Goal: Ask a question

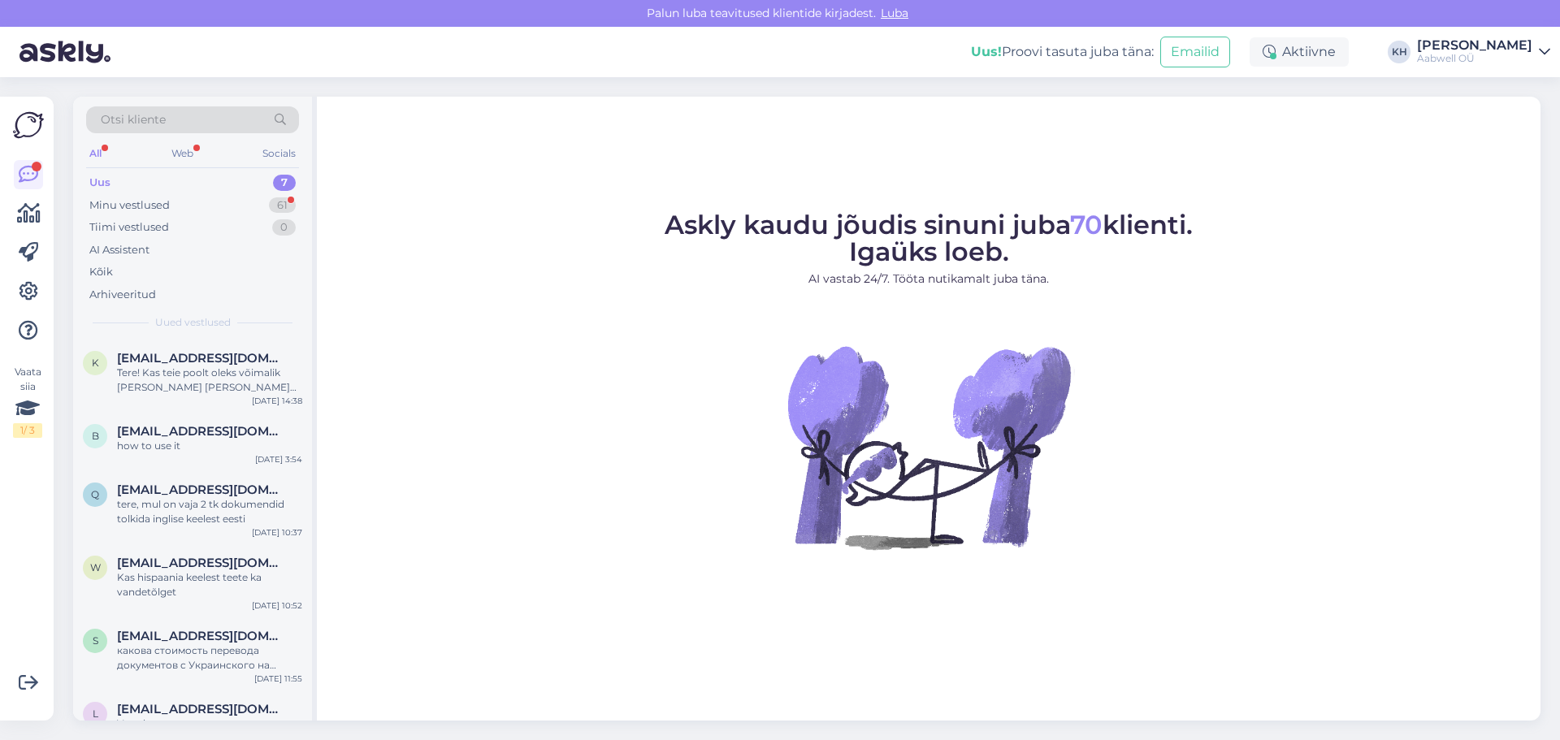
click at [275, 182] on div "7" at bounding box center [284, 183] width 23 height 16
click at [146, 201] on div "Minu vestlused" at bounding box center [129, 205] width 80 height 16
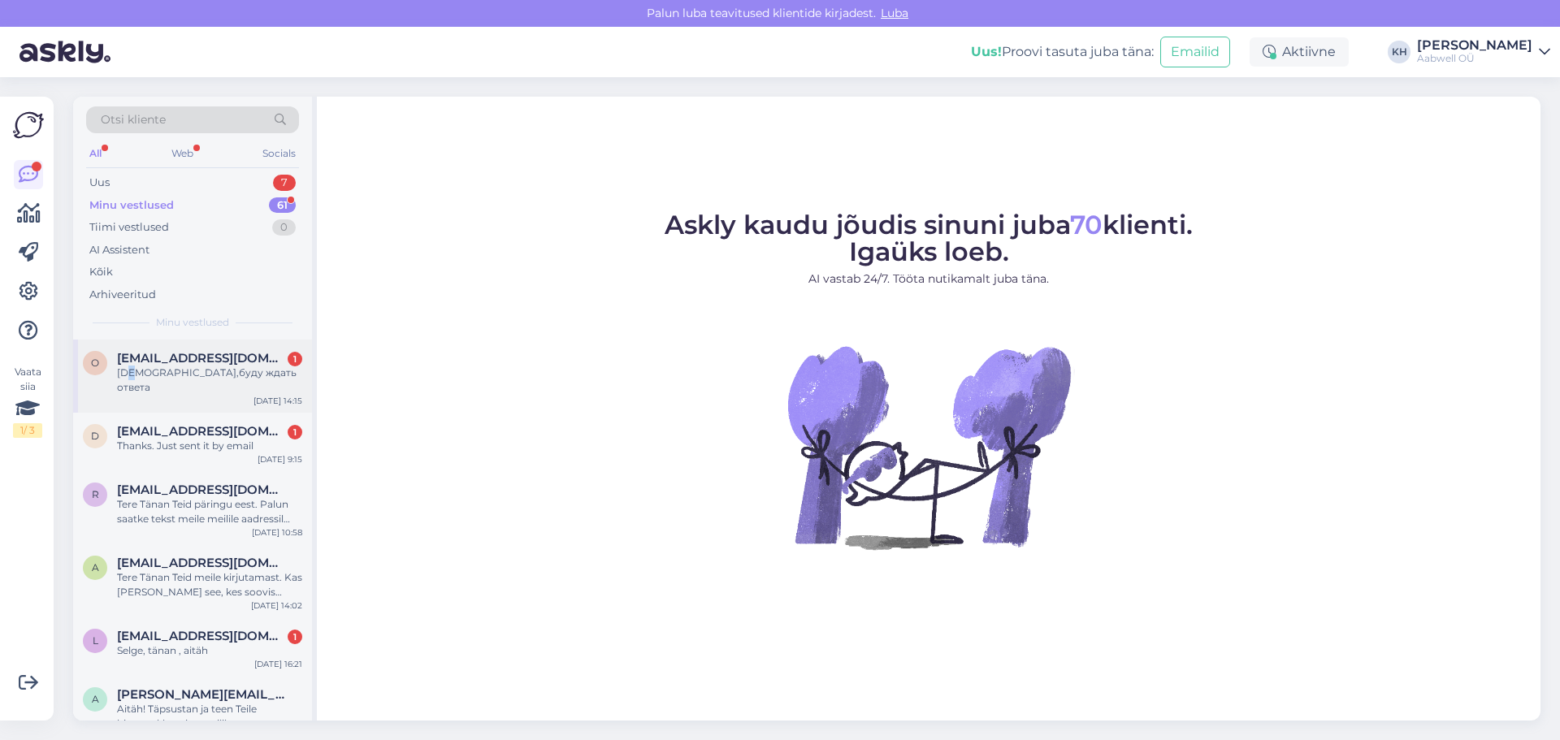
click at [133, 376] on div "[DEMOGRAPHIC_DATA],буду ждать ответа" at bounding box center [209, 380] width 185 height 29
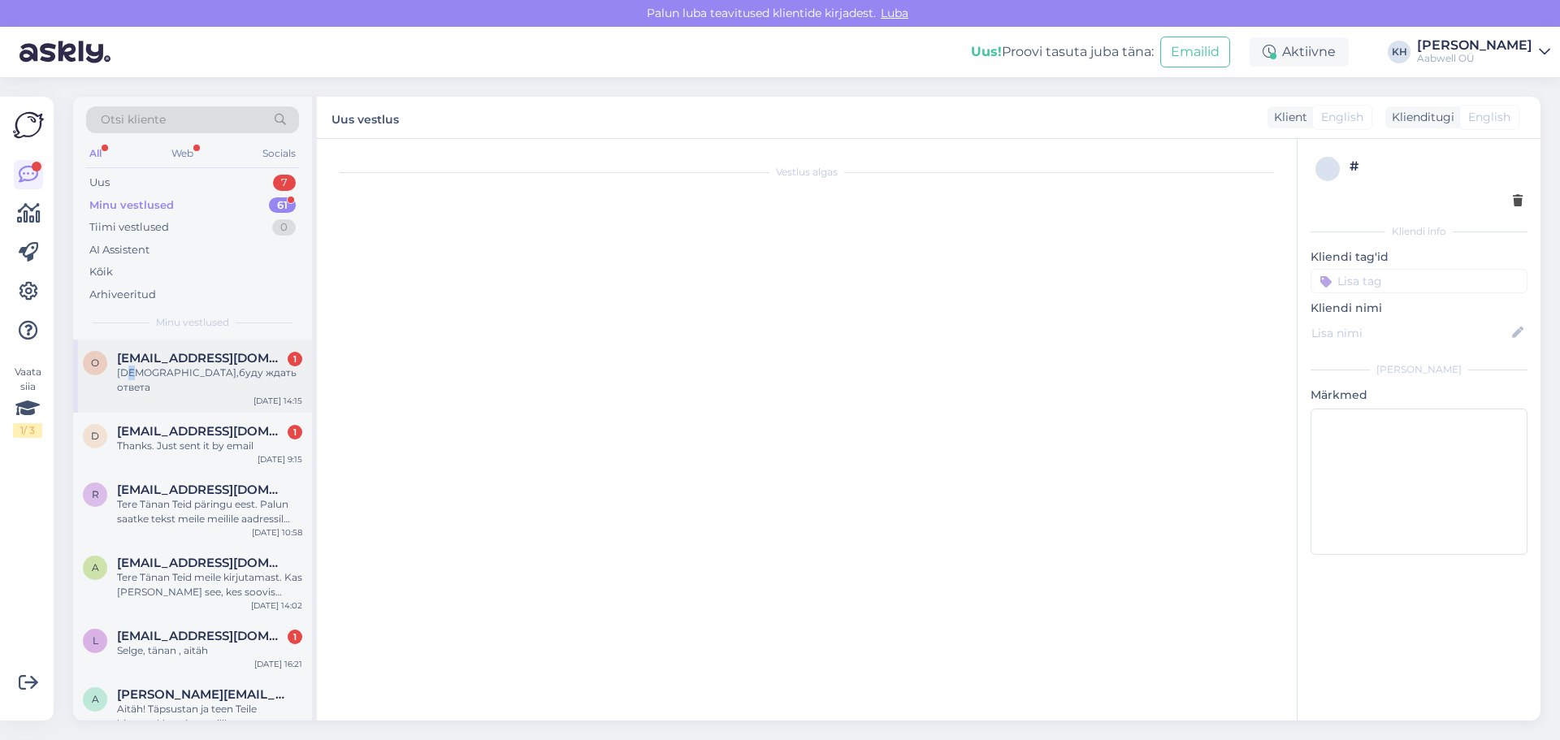
scroll to position [397, 0]
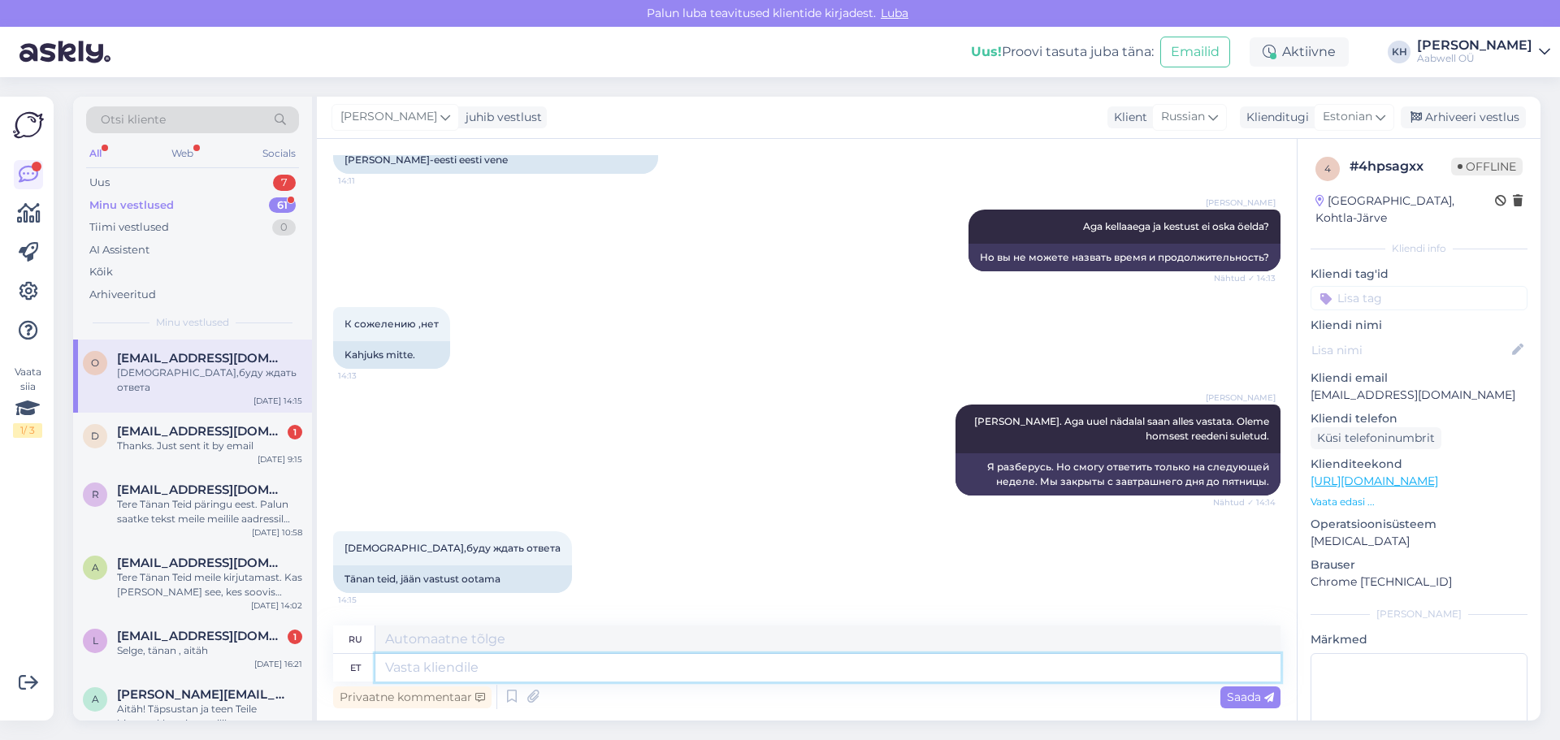
click at [427, 671] on textarea at bounding box center [827, 668] width 905 height 28
type textarea "Tere"
type textarea "Привет"
type textarea "[PERSON_NAME] h"
type textarea "Привет нам"
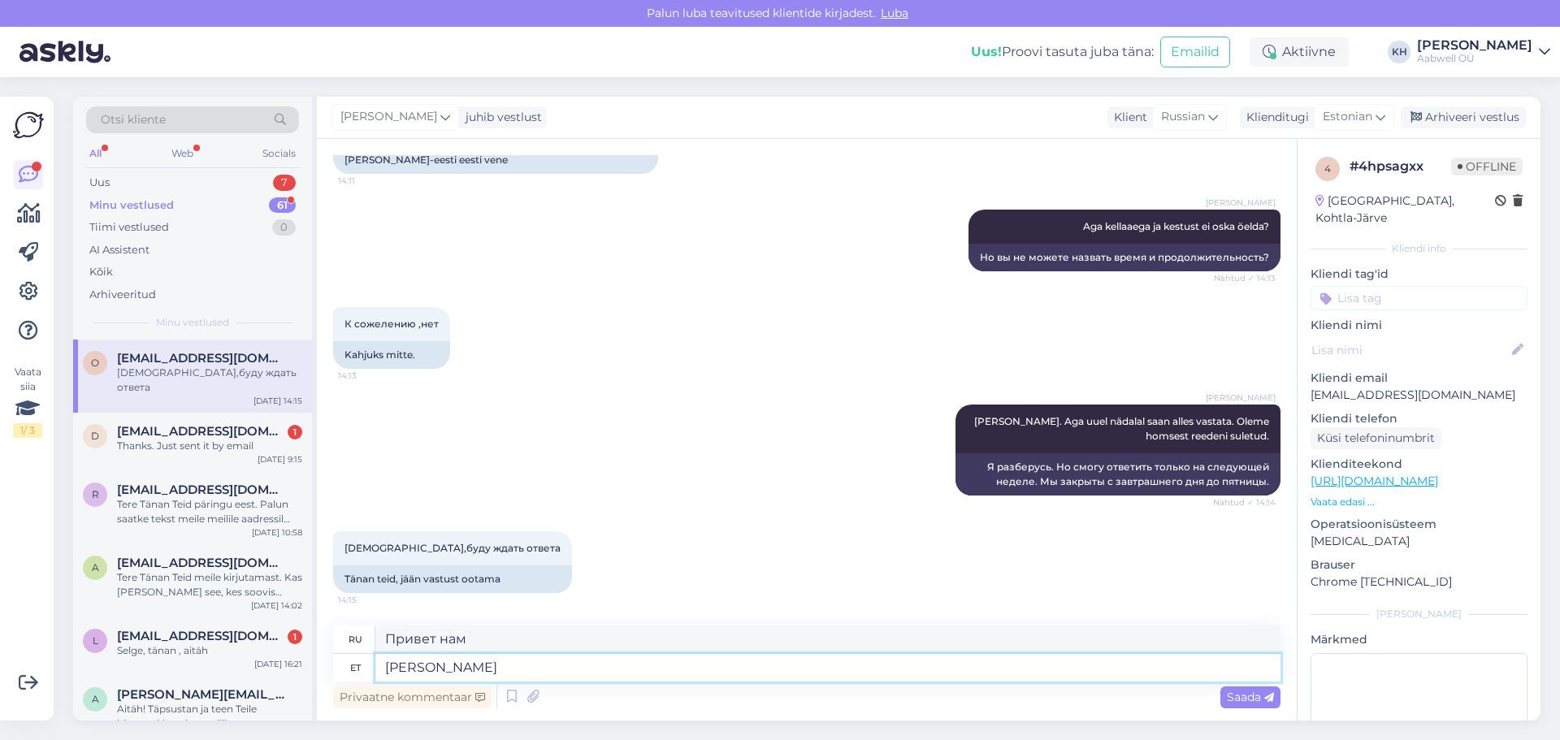
type textarea "[PERSON_NAME] hind t"
type textarea "Здравствуйте! Наша цена"
type textarea "[PERSON_NAME]"
type textarea "Привет нам"
type textarea "Tere Meie ühe tu"
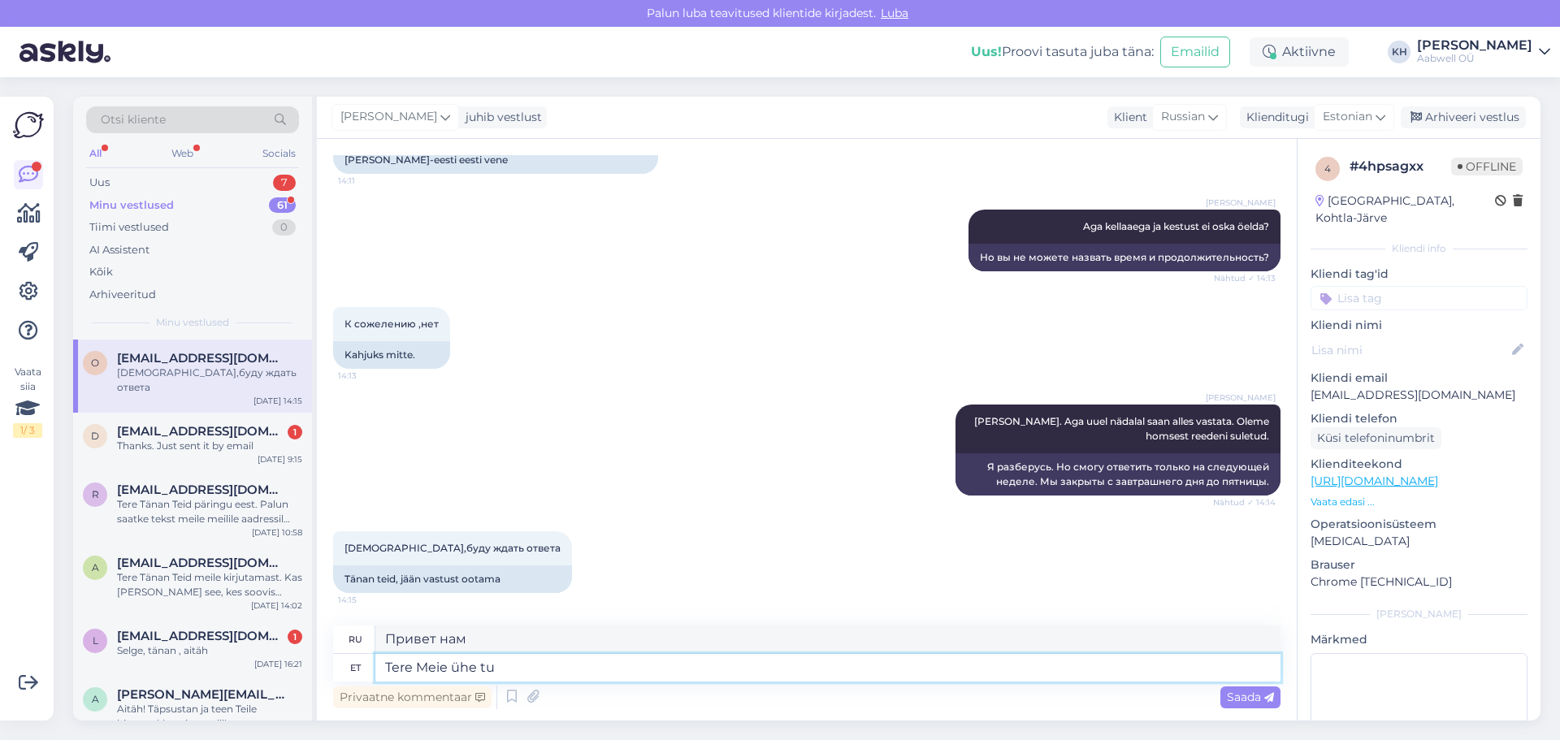
type textarea "Привет, один из нас"
type textarea "[PERSON_NAME] ühe tunni hn"
type textarea "Привет Наш час"
type textarea "[PERSON_NAME] ühe tunni hind, mid"
type textarea "Здравствуйте! Наша цена за один час,"
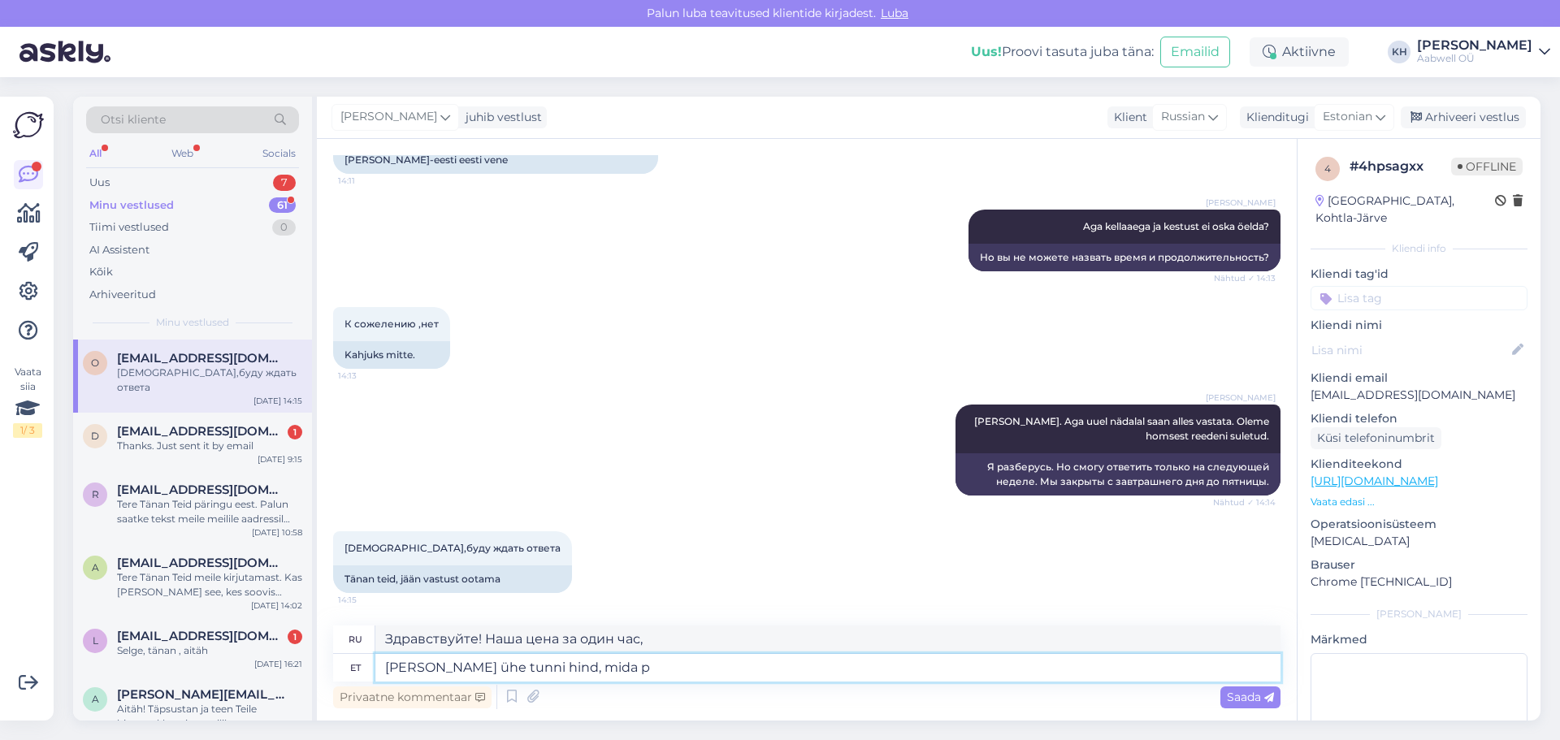
type textarea "[PERSON_NAME] ühe tunni hind, mida pa"
type textarea "Здравствуйте, наша цена за один час составляет"
type textarea "[PERSON_NAME] ühe tunni hind, mida pakkuda s"
type textarea "Здравствуйте, какова наша почасовая ставка?"
type textarea "[PERSON_NAME] ühe tunni hind, mida pakkuda saame o"
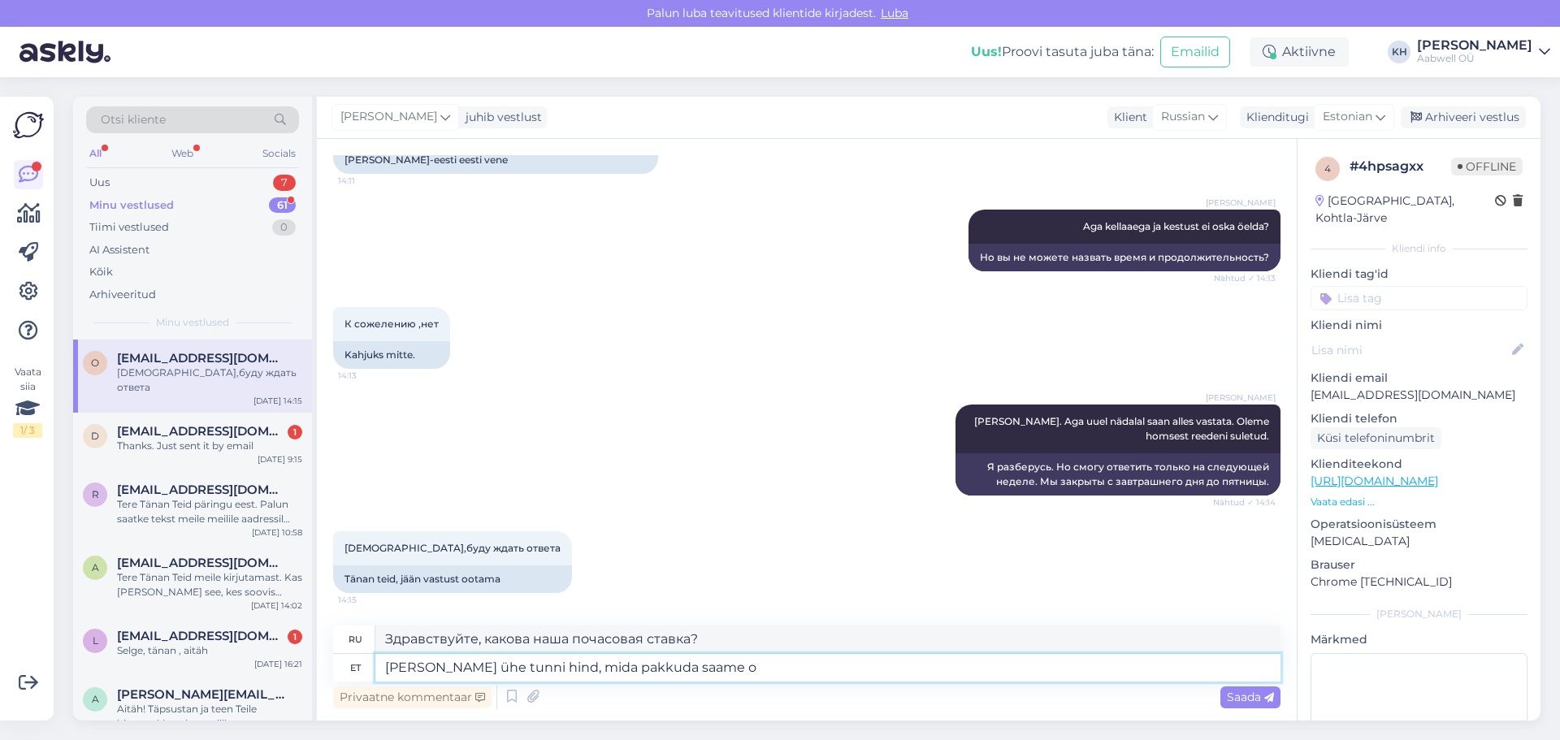
type textarea "Здравствуйте, какую цену за час мы можем предложить?"
type textarea "[PERSON_NAME] ühe tunni hind, mida pakkuda saame on"
type textarea "Здравствуйте, наша почасовая ставка, которую мы можем предложить, составляет"
click at [451, 668] on textarea "[PERSON_NAME] ühe tunni hind, mida pakkuda saame on" at bounding box center [827, 668] width 905 height 28
type textarea "Tere Meie tõlgi ühe tunni hind, mida pakkuda saame on"
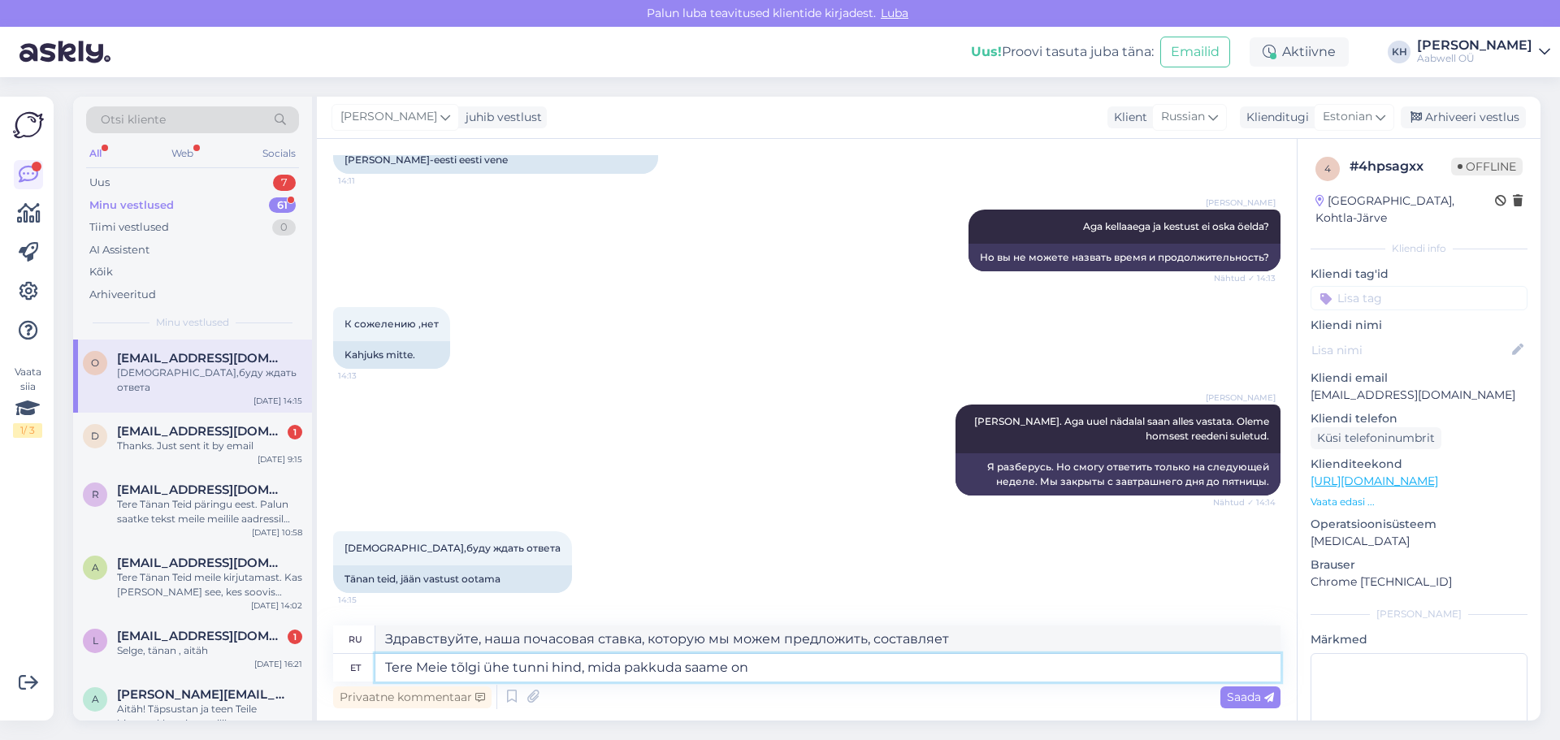
type textarea "Здравствуйте, цена за один час работы нашего переводчика, которую мы можем пред…"
click at [773, 669] on textarea "Tere Meie tõlgi ühe tunni hind, mida pakkuda saame on" at bounding box center [827, 668] width 905 height 28
type textarea "Tere Meie tõlgi ühe tunni hind, mida pakkuda saame"
type textarea "Здравствуйте, какова стоимость часа услуг нашего переводчика?"
type textarea "Tere Meie tõlgi ühe tunni hind, mida pakkuda saame [GEOGRAPHIC_DATA] on"
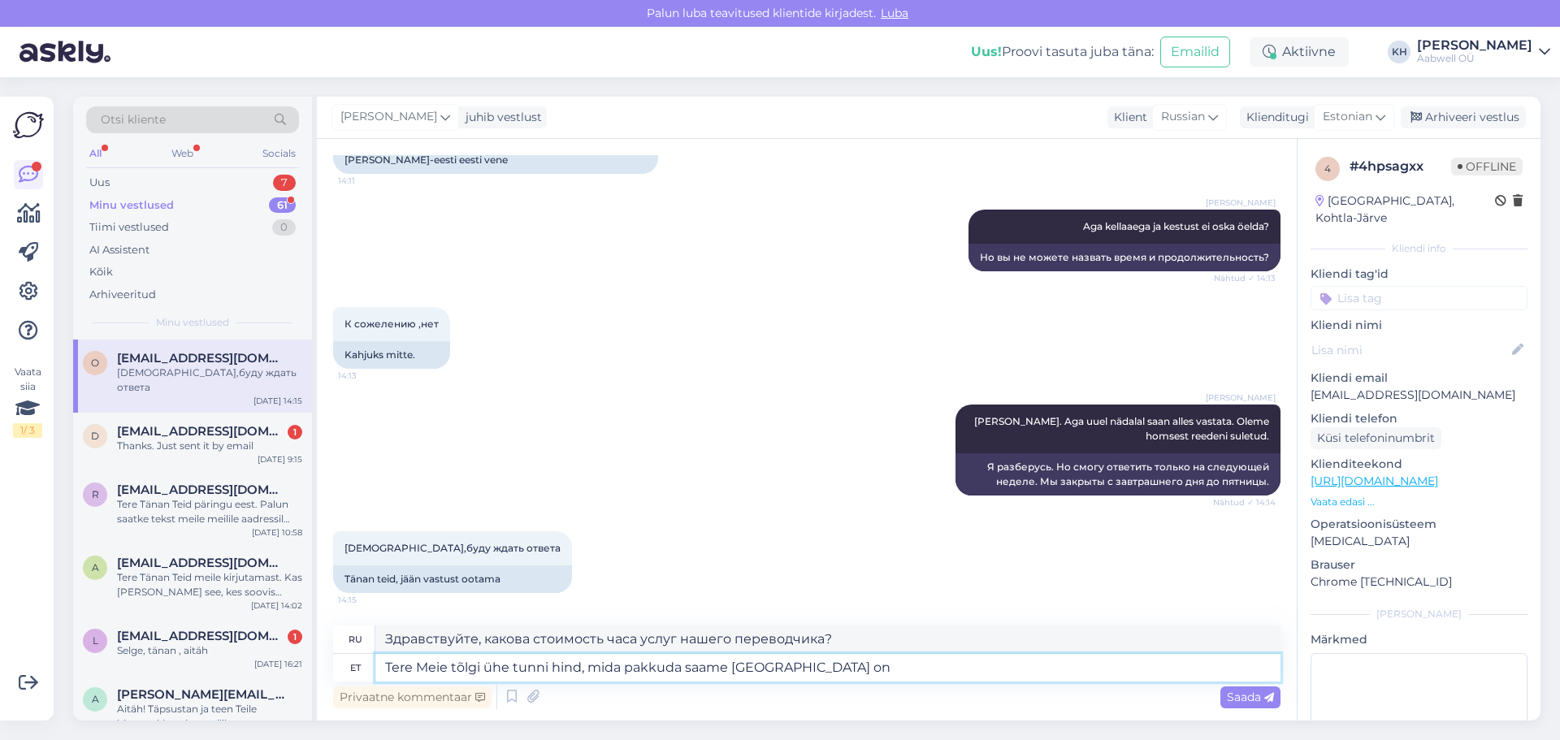
type textarea "Здравствуйте, какова стоимость часа услуг нашего переводчика в [GEOGRAPHIC_DATA…"
type textarea "Tere Meie tõlgi ühe tunni hind, mida pakkuda saame [GEOGRAPHIC_DATA] on"
type textarea "Здравствуйте, цена одного часа работы нашего переводчика в [GEOGRAPHIC_DATA] со…"
type textarea "Tere Meie tõlgi ühe tunni hind, mida pakkuda saame [GEOGRAPHIC_DATA] on 100.-+"
type textarea "Здравствуйте, стоимость одного часа услуг нашего переводчика, которого мы можем…"
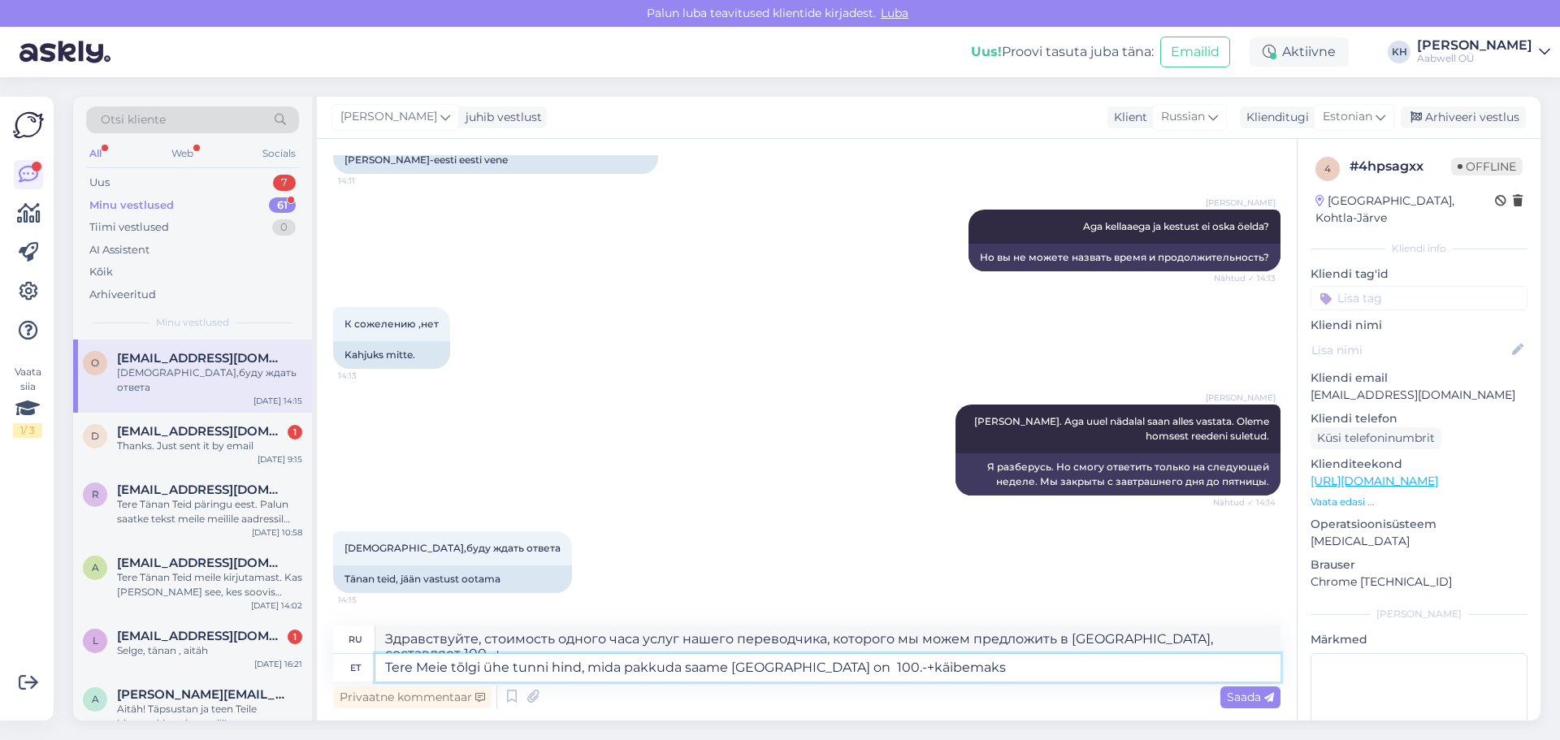
type textarea "Tere Meie tõlgi ühe tunni hind, mida pakkuda saame [GEOGRAPHIC_DATA] on 100.-+k…"
type textarea "Здравствуйте, стоимость одного часа услуг нашего переводчика, которого мы можем…"
click at [821, 665] on textarea "Tere Meie tõlgi ühe tunni hind, mida pakkuda saame [GEOGRAPHIC_DATA] on 100.-+k…" at bounding box center [827, 668] width 905 height 28
type textarea "Tere Meie tõlgi ühe tunni hind, mida pakkuda saame [GEOGRAPHIC_DATA] on 110.-+k…"
type textarea "Здравствуйте, стоимость одного часа услуг нашего переводчика, которого мы можем…"
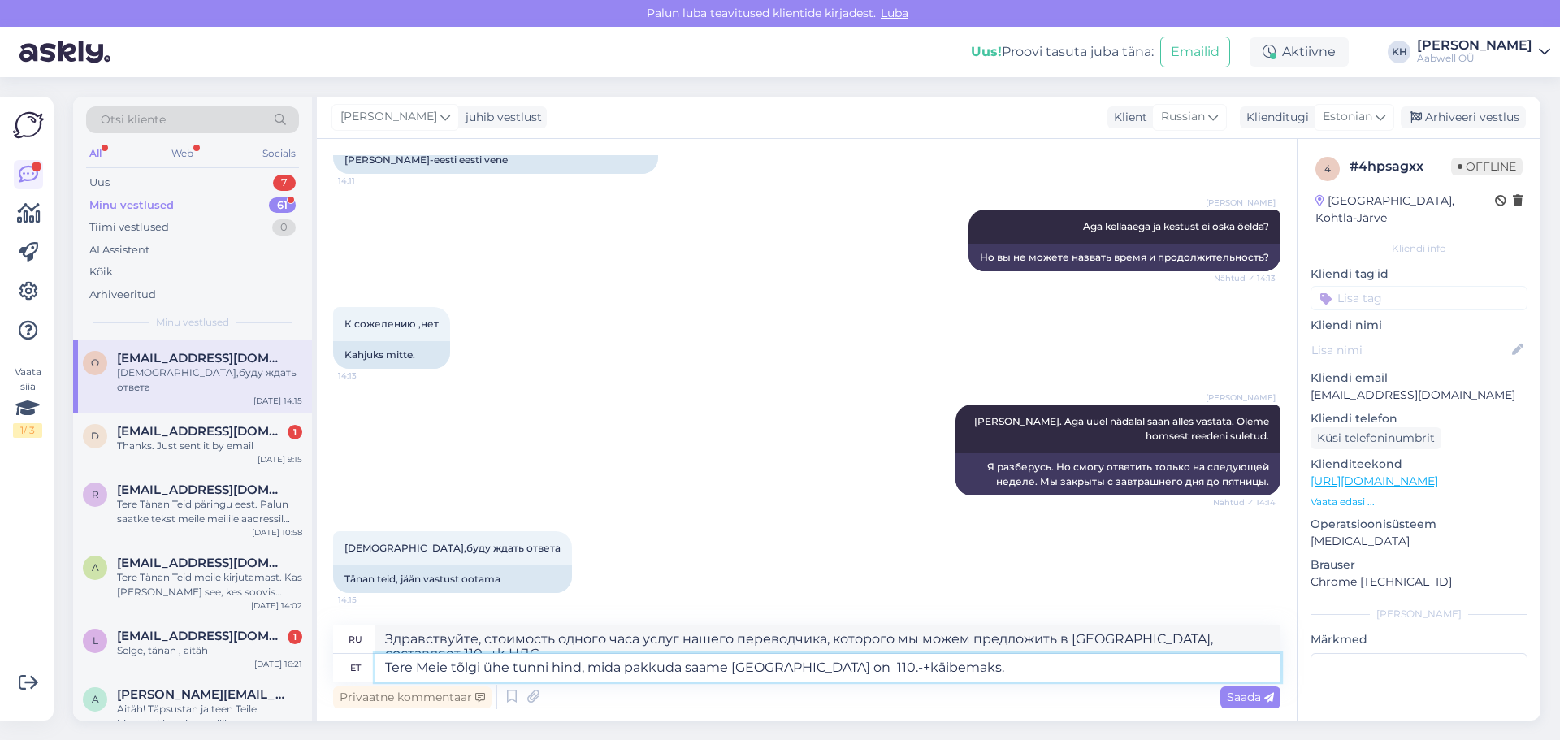
click at [965, 668] on textarea "Tere Meie tõlgi ühe tunni hind, mida pakkuda saame [GEOGRAPHIC_DATA] on 110.-+k…" at bounding box center [827, 668] width 905 height 28
type textarea "Tere Meie tõlgi ühe tunni hind, mida pakkuda saame [GEOGRAPHIC_DATA] on 110.-+k…"
type textarea "Здравствуйте, стоимость одного часа работы нашего переводчика в [GEOGRAPHIC_DAT…"
type textarea "Tere Meie tõlgi ühe tunni hind, mida pakkuda saame [GEOGRAPHIC_DATA] on 110.-+k…"
type textarea "Здравствуйте, стоимость часа работы нашего переводчика в [GEOGRAPHIC_DATA] сост…"
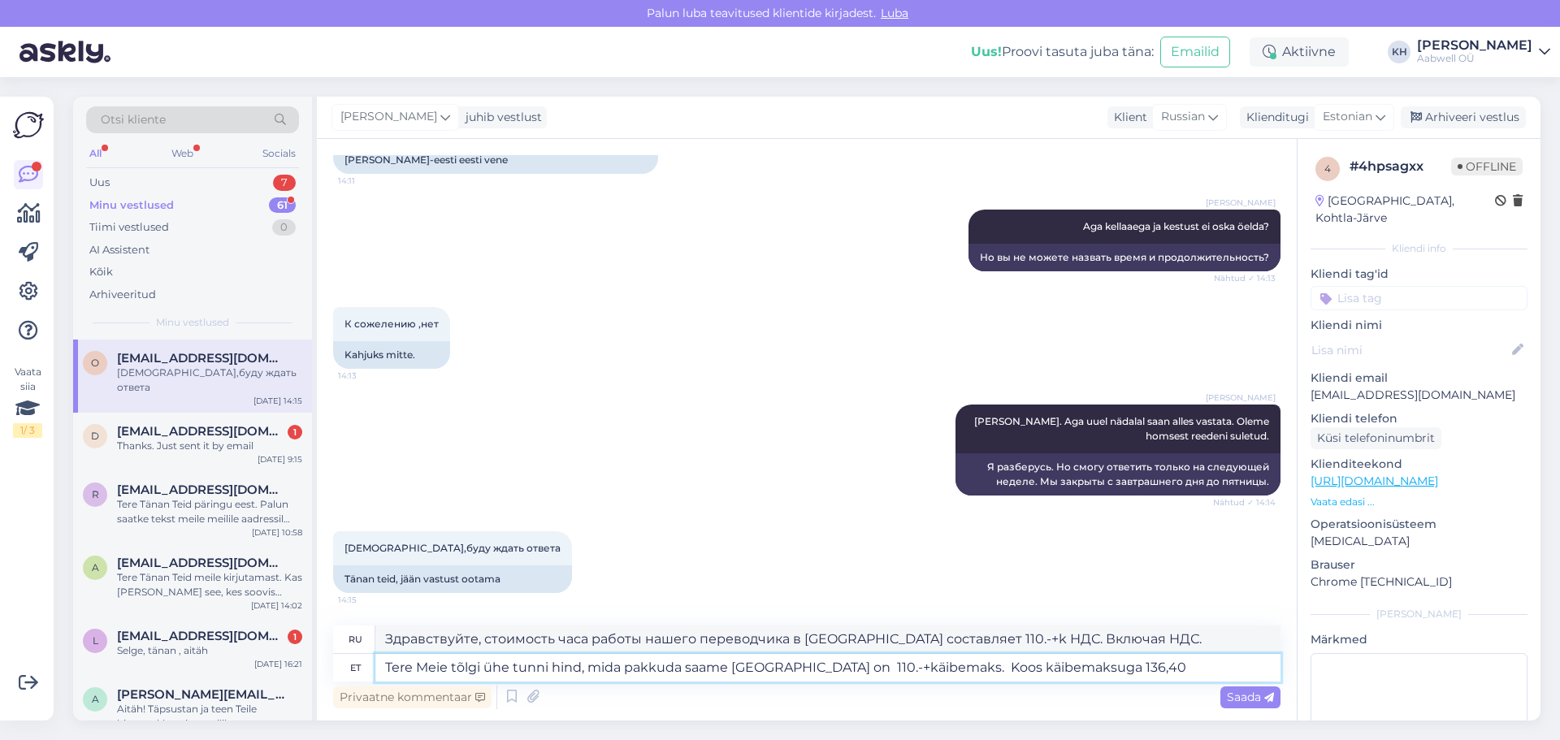
type textarea "Tere Meie tõlgi ühe tunni hind, mida pakkuda saame [GEOGRAPHIC_DATA] on 110.-+k…"
type textarea "Здравствуйте, стоимость одного часа работы нашего переводчика в [GEOGRAPHIC_DAT…"
type textarea "Tere Meie tõlgi ühe tunni hind, mida pakkuda saame [GEOGRAPHIC_DATA] on 110.-+k…"
type textarea "Здравствуйте, стоимость часа работы нашего переводчика в [GEOGRAPHIC_DATA] сост…"
type textarea "Tere Meie tõlgi ühe tunni hind, mida pakkuda saame [GEOGRAPHIC_DATA] on 110.-+k…"
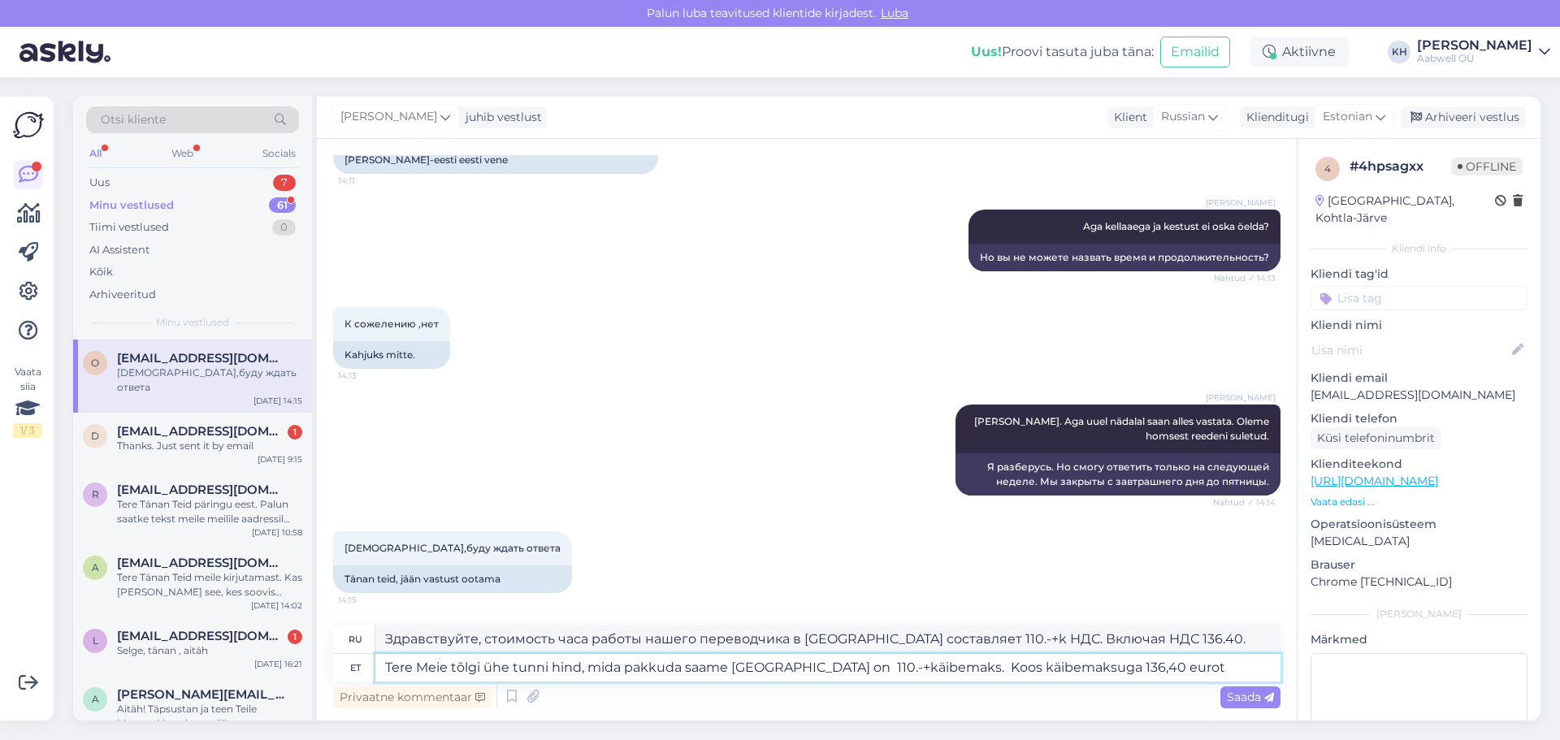
type textarea "Здравствуйте, стоимость часа работы нашего переводчика в [GEOGRAPHIC_DATA] сост…"
type textarea "Tere Meie tõlgi ühe tunni hind, mida pakkuda saame [GEOGRAPHIC_DATA] on 110.-+k…"
type textarea "Здравствуйте, стоимость часа работы нашего переводчика в [GEOGRAPHIC_DATA] сост…"
type textarea "Tere Meie tõlgi ühe tunni hind, mida pakkuda saame [GEOGRAPHIC_DATA] on 110.-+k…"
type textarea "Здравствуйте, стоимость часа работы нашего переводчика в [GEOGRAPHIC_DATA] сост…"
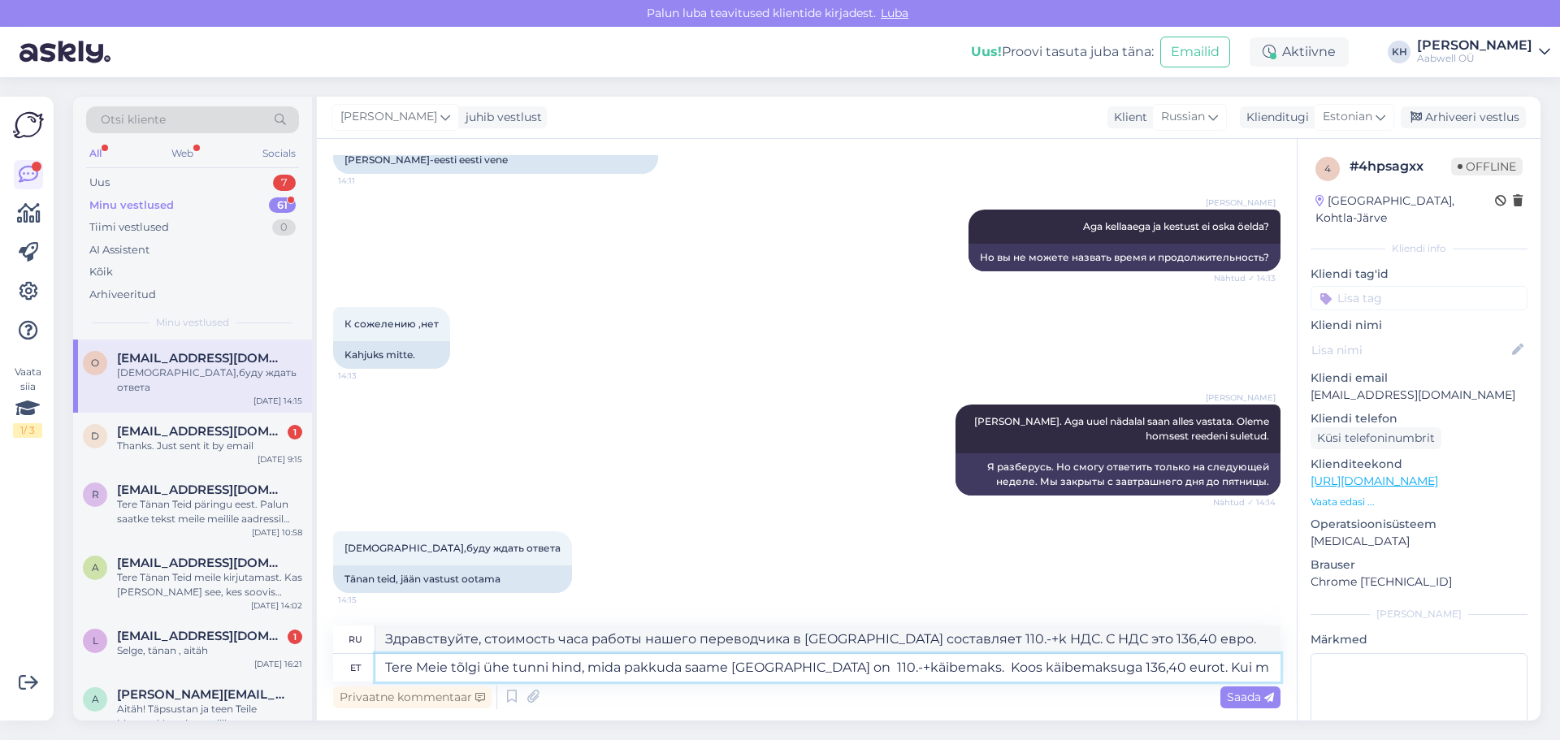
type textarea "Tere Meie tõlgi ühe tunni hind, mida pakkuda saame [GEOGRAPHIC_DATA] on 110.-+k…"
type textarea "Здравствуйте! Стоимость часа работы нашего переводчика в [GEOGRAPHIC_DATA] сост…"
type textarea "Tere Meie tõlgi ühe tunni hind, mida pakkuda saame [GEOGRAPHIC_DATA] on 110.-+k…"
type textarea "Здравствуйте! Стоимость часа работы нашего переводчика в [GEOGRAPHIC_DATA] сост…"
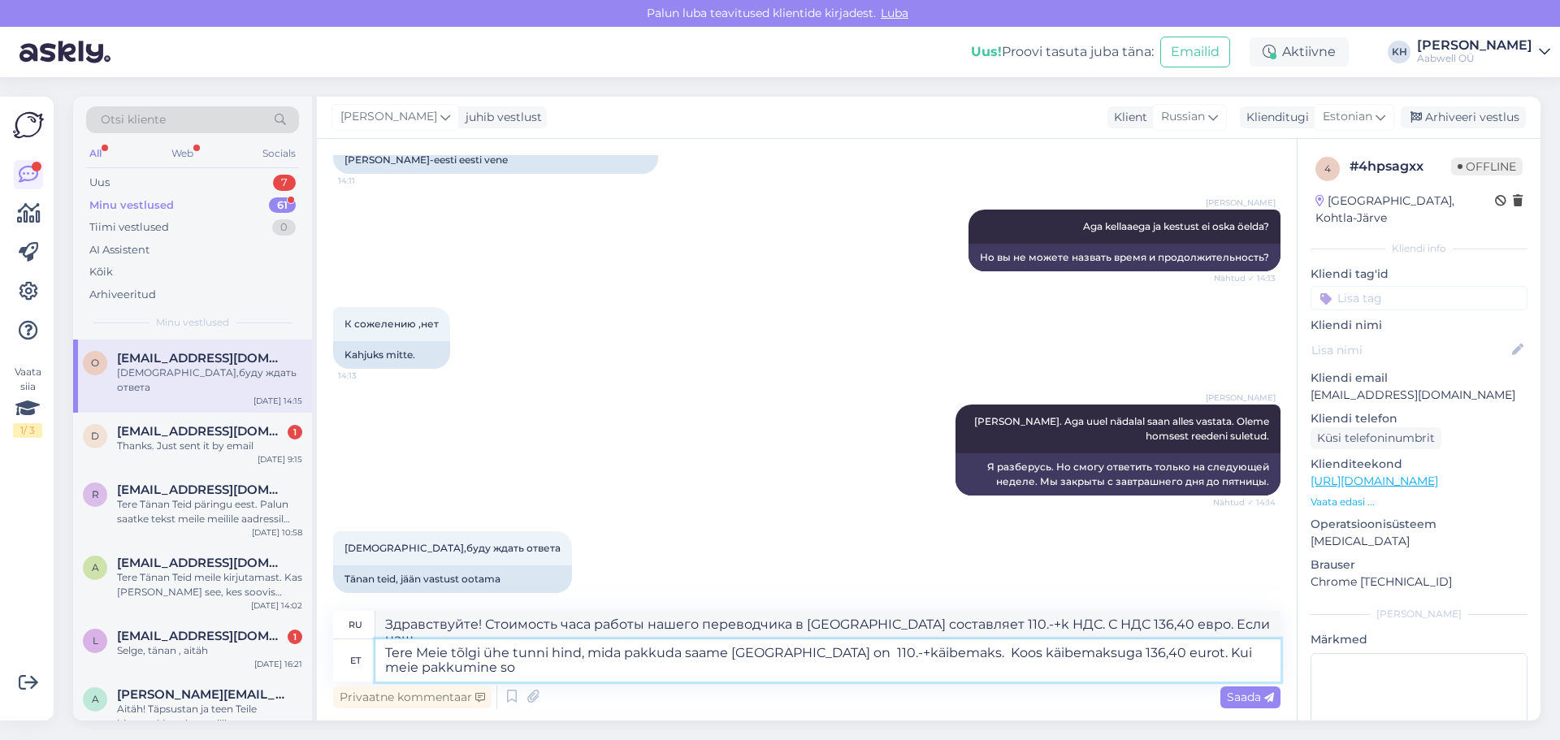
type textarea "Tere Meie tõlgi ühe tunni hind, mida pakkuda saame [GEOGRAPHIC_DATA] on 110.-+k…"
type textarea "Здравствуйте! Стоимость часа работы нашего переводчика, которого мы можем предл…"
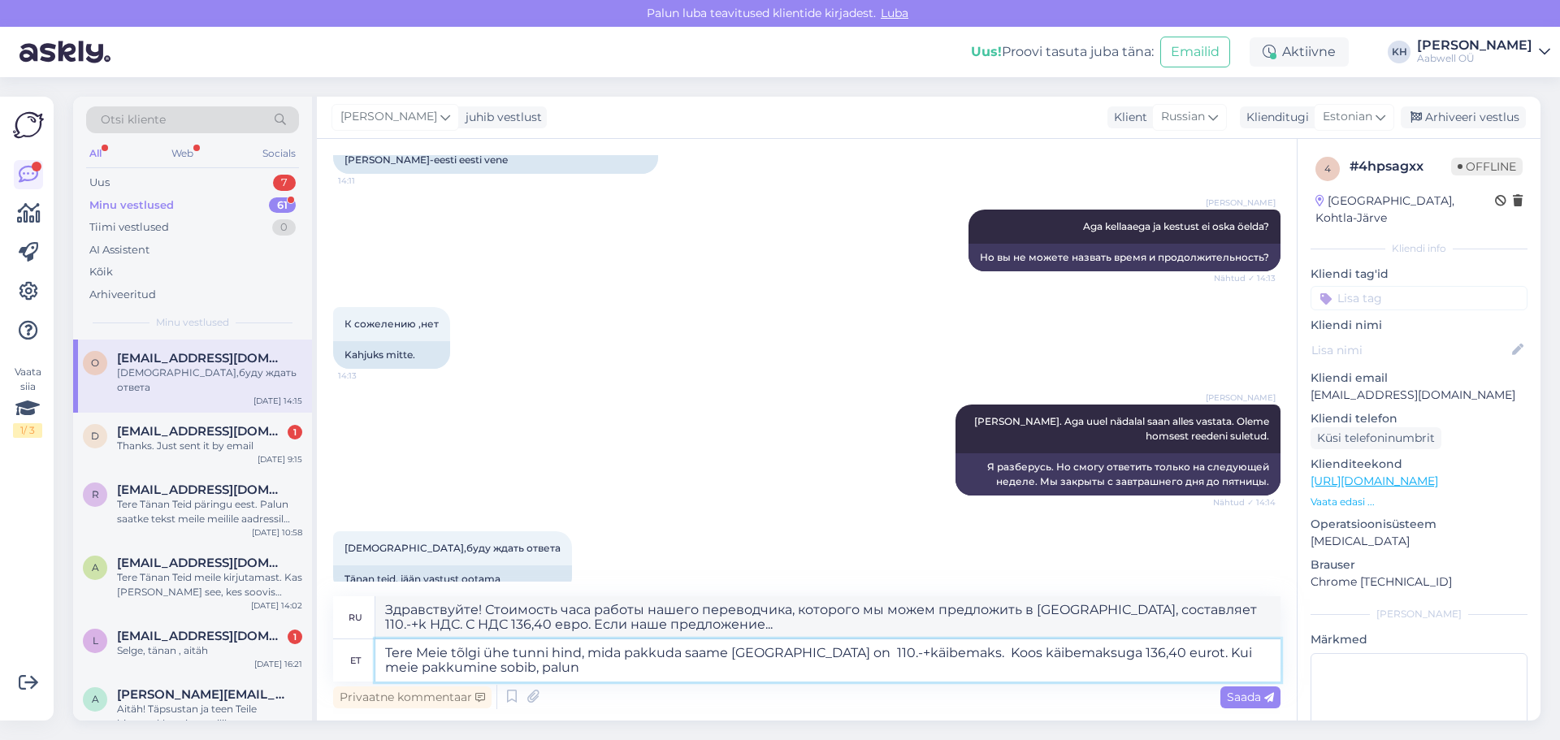
type textarea "Tere Meie tõlgi ühe tunni hind, mida pakkuda saame [GEOGRAPHIC_DATA] on 110.-+k…"
type textarea "Здравствуйте! Стоимость часа работы нашего переводчика в [GEOGRAPHIC_DATA] сост…"
type textarea "Tere Meie tõlgi ühe tunni hind, mida pakkuda saame [GEOGRAPHIC_DATA] on 110.-+k…"
type textarea "Здравствуйте! Стоимость часа работы нашего переводчика в [GEOGRAPHIC_DATA] сост…"
type textarea "Tere Meie tõlgi ühe tunni hind, mida pakkuda saame [GEOGRAPHIC_DATA] on 110.-+k…"
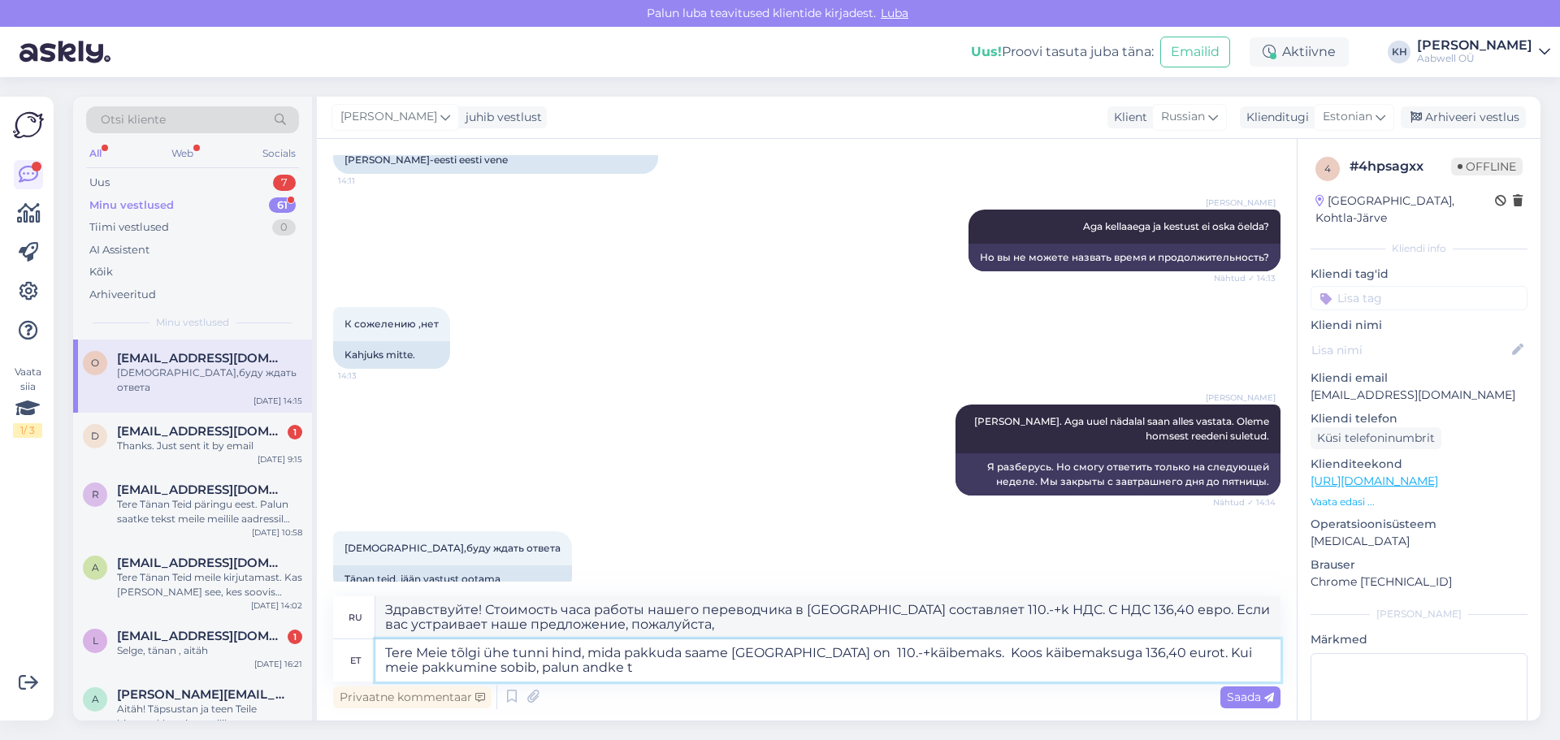
type textarea "Здравствуйте! Стоимость часа работы нашего переводчика в [GEOGRAPHIC_DATA] сост…"
type textarea "Tere Meie tõlgi ühe tunni hind, mida pakkuda saame [GEOGRAPHIC_DATA] on 110.-+k…"
type textarea "Здравствуйте! Стоимость часа работы нашего переводчика в [GEOGRAPHIC_DATA] сост…"
type textarea "Tere Meie tõlgi ühe tunni hind, mida pakkuda saame [GEOGRAPHIC_DATA] on 110.-+k…"
click at [1239, 699] on span "Saada" at bounding box center [1250, 697] width 47 height 15
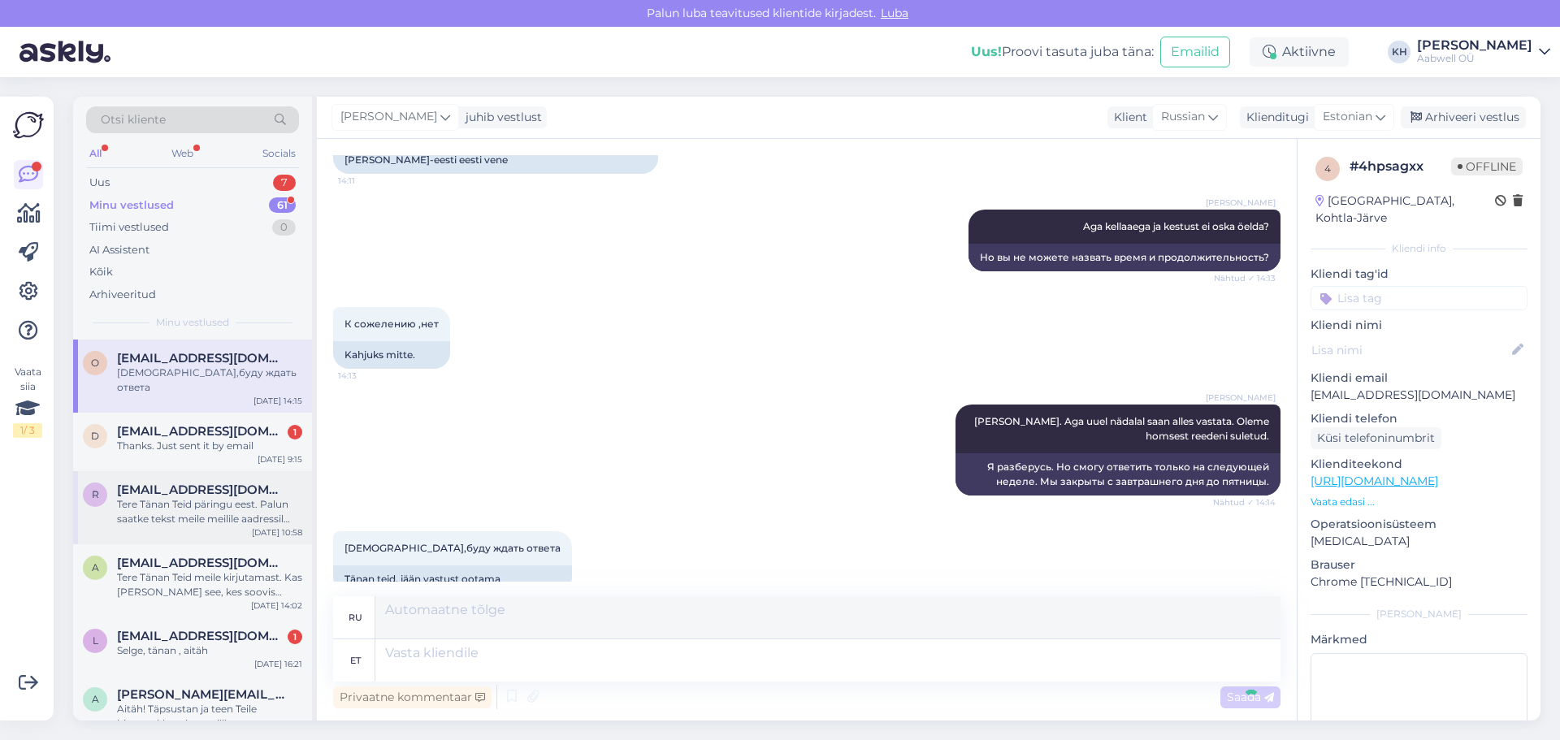
scroll to position [602, 0]
